Goal: Information Seeking & Learning: Learn about a topic

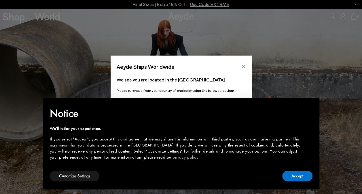
click at [246, 66] on button "Close" at bounding box center [243, 66] width 9 height 9
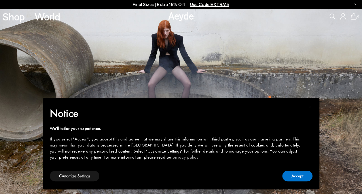
click at [307, 74] on img at bounding box center [181, 102] width 362 height 186
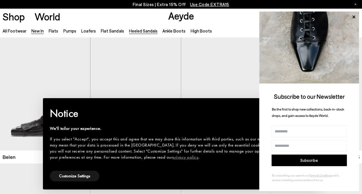
click at [140, 30] on link "Heeled Sandals" at bounding box center [143, 30] width 29 height 5
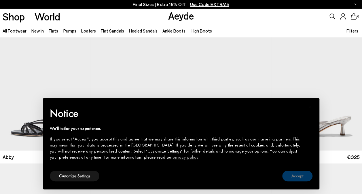
click at [306, 176] on button "Accept" at bounding box center [297, 176] width 30 height 11
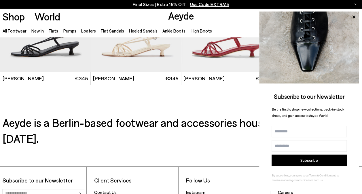
scroll to position [1153, 0]
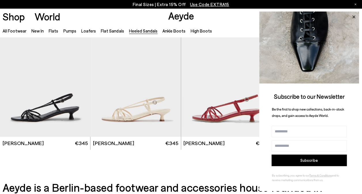
click at [354, 16] on icon at bounding box center [354, 16] width 3 height 3
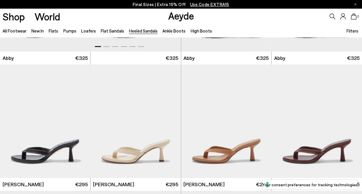
scroll to position [29, 0]
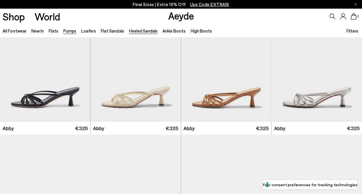
click at [67, 31] on link "Pumps" at bounding box center [69, 30] width 13 height 5
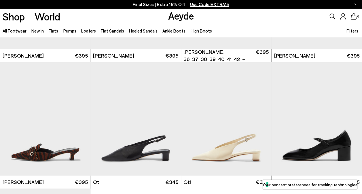
scroll to position [2162, 0]
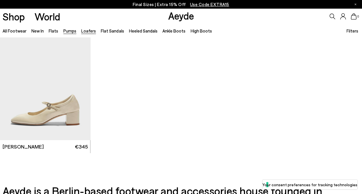
click at [85, 29] on link "Loafers" at bounding box center [88, 30] width 15 height 5
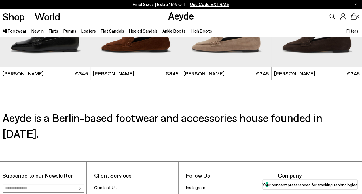
scroll to position [1038, 0]
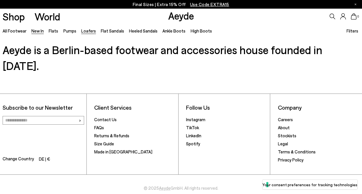
click at [38, 33] on link "New In" at bounding box center [37, 30] width 12 height 5
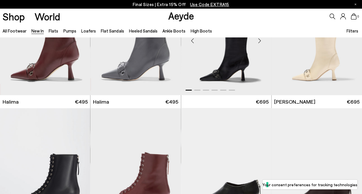
scroll to position [1874, 0]
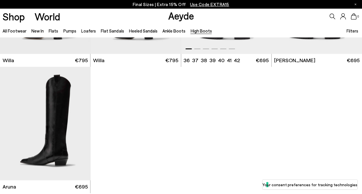
scroll to position [259, 0]
